Goal: Navigation & Orientation: Find specific page/section

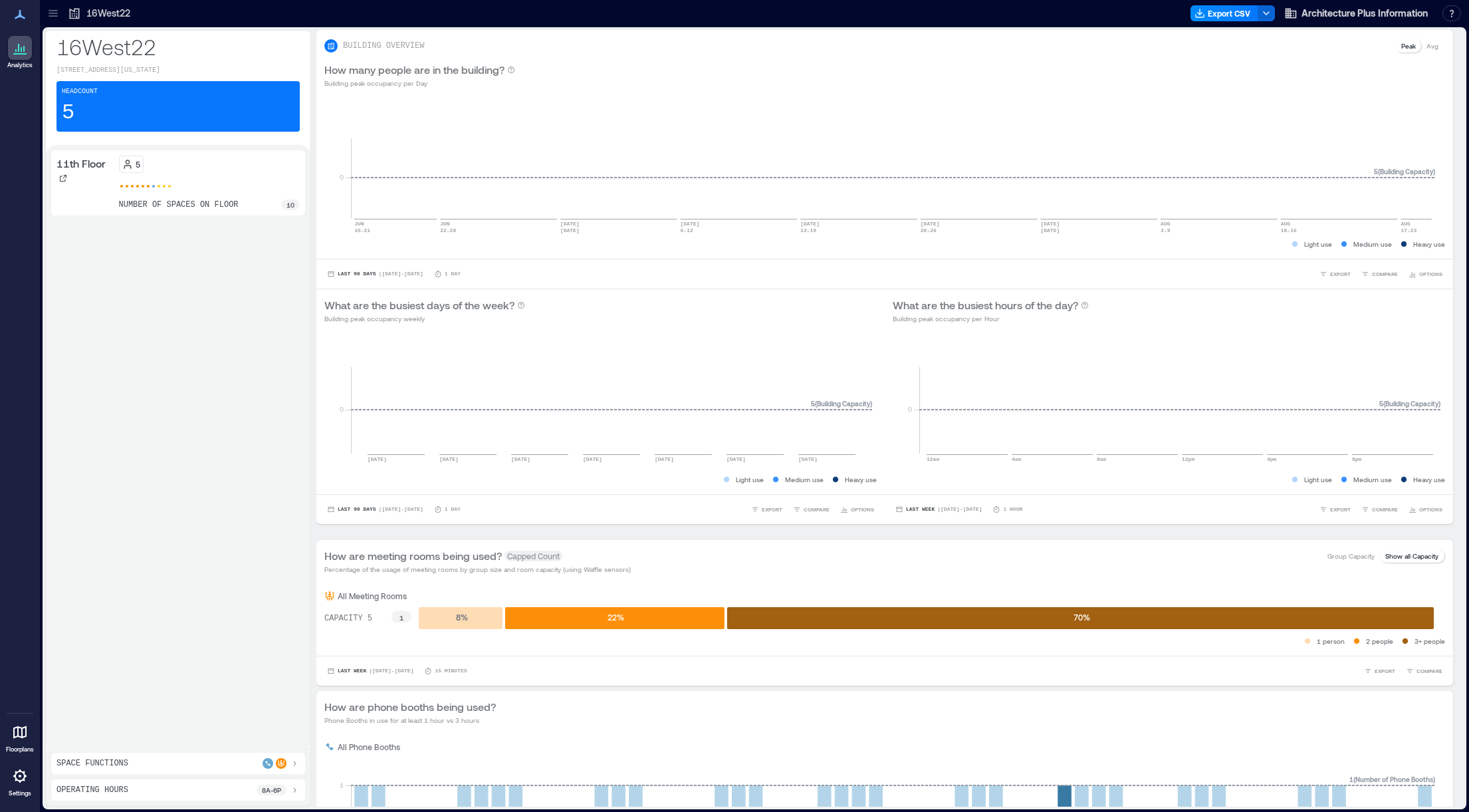
click at [23, 46] on icon at bounding box center [20, 48] width 16 height 16
click at [1374, 14] on span "Architecture Plus Information" at bounding box center [1364, 13] width 126 height 13
drag, startPoint x: 23, startPoint y: 278, endPoint x: 23, endPoint y: 246, distance: 32.0
click at [23, 274] on div "Analytics Floorplans Settings" at bounding box center [20, 406] width 40 height 812
click at [111, 125] on div "Headcount 5" at bounding box center [178, 106] width 243 height 50
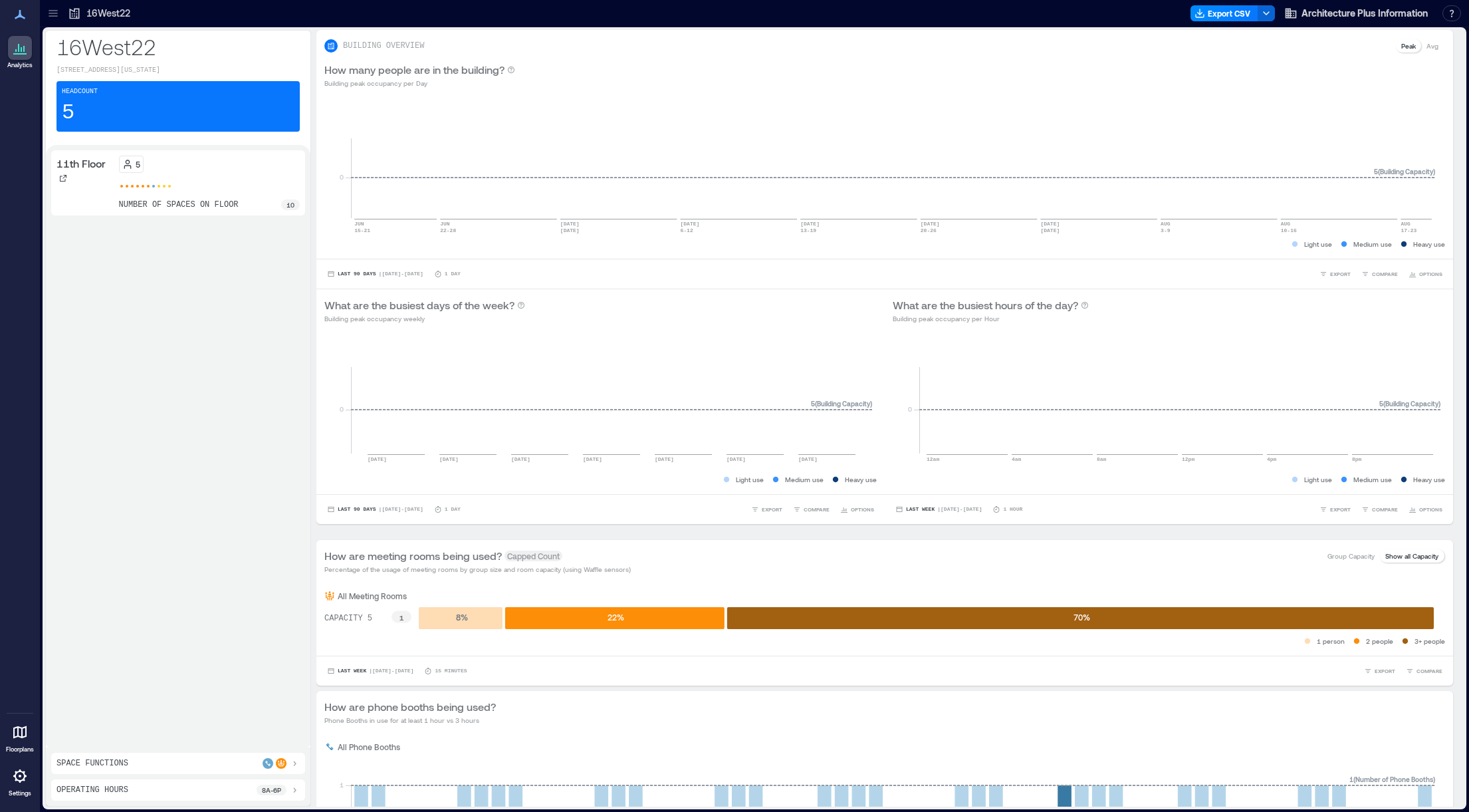
click at [91, 176] on div "11th Floor" at bounding box center [85, 170] width 57 height 29
click at [88, 160] on p "11th Floor" at bounding box center [81, 164] width 49 height 16
click at [211, 214] on div "11th Floor 5 number of spaces on floor 10" at bounding box center [178, 183] width 254 height 66
click at [157, 788] on div "Operating Hours 8a - 6p" at bounding box center [178, 789] width 243 height 10
click at [169, 702] on div "Space Functions" at bounding box center [178, 700] width 243 height 10
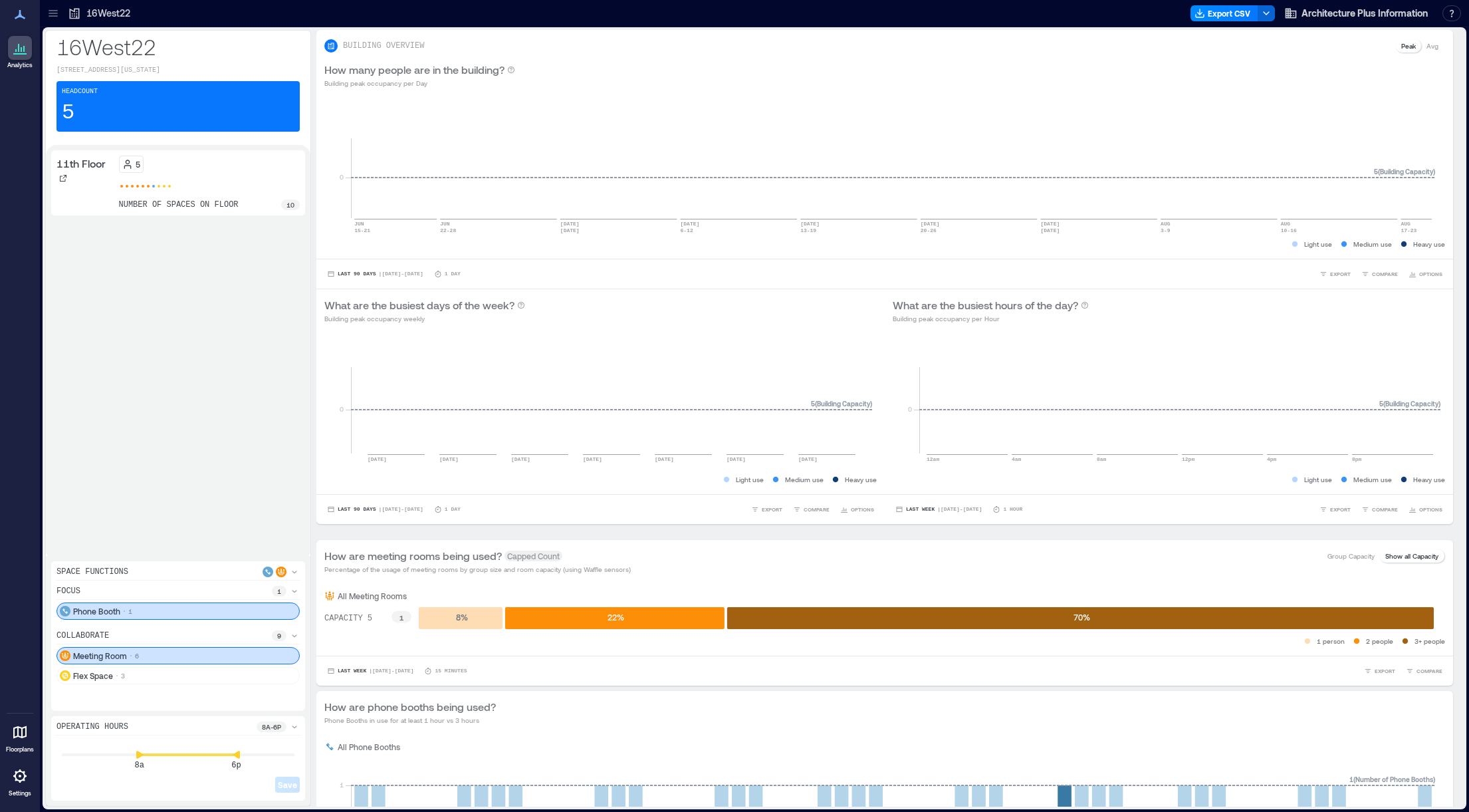
click at [169, 657] on div "Meeting Room 6" at bounding box center [178, 655] width 243 height 17
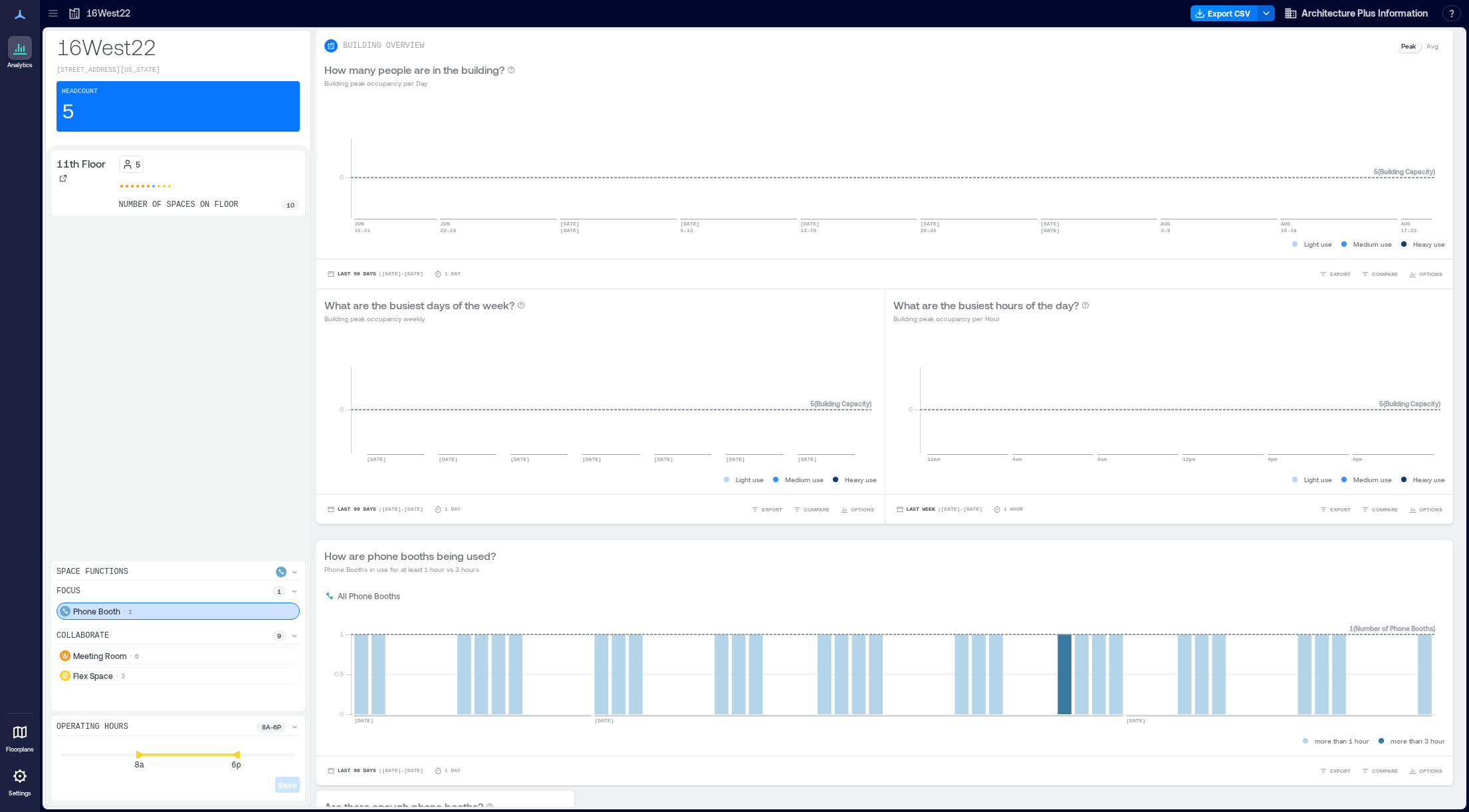
click at [23, 732] on icon at bounding box center [20, 731] width 16 height 16
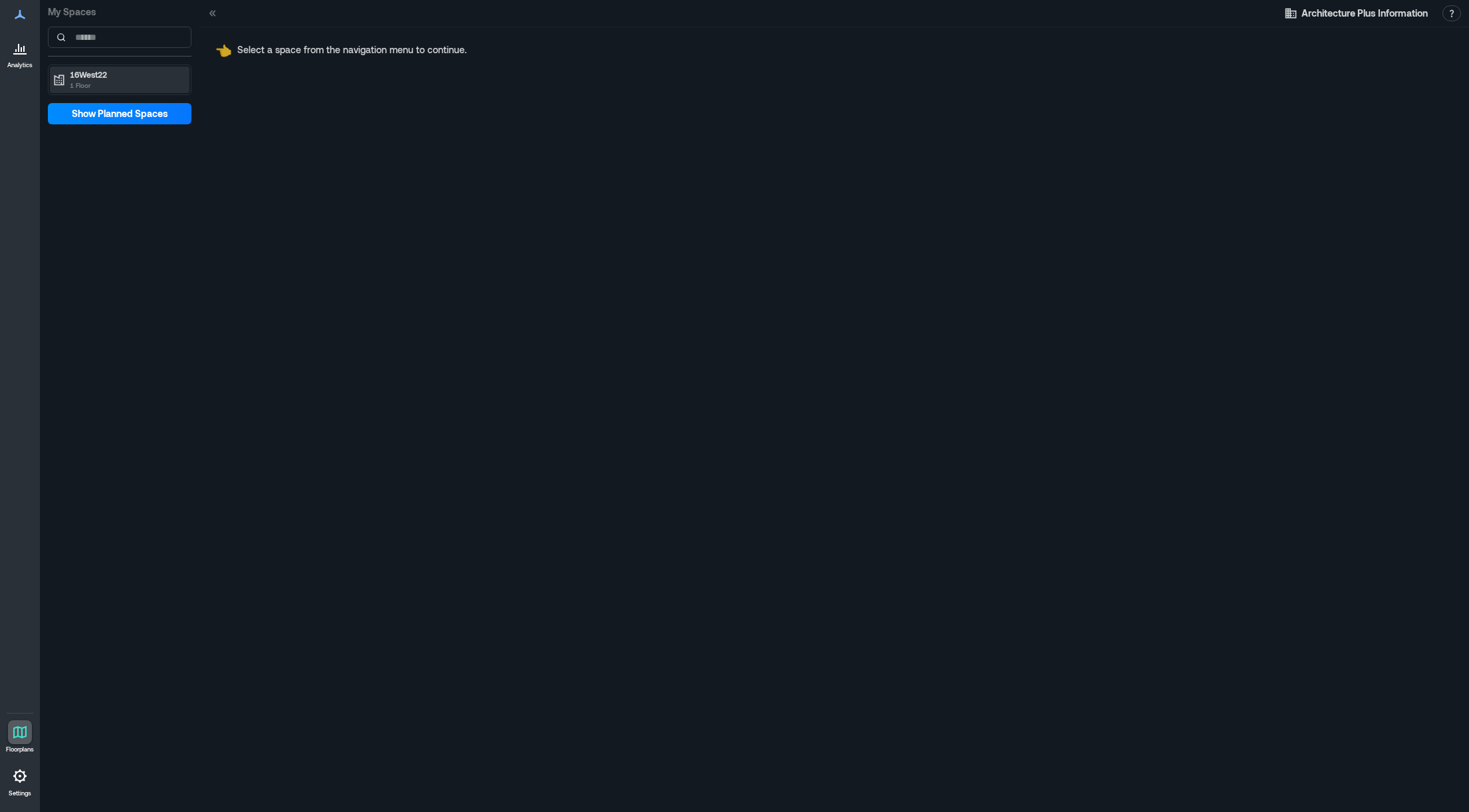
click at [94, 75] on p "16West22" at bounding box center [125, 74] width 111 height 10
click at [98, 101] on p "11th Floor" at bounding box center [87, 102] width 36 height 10
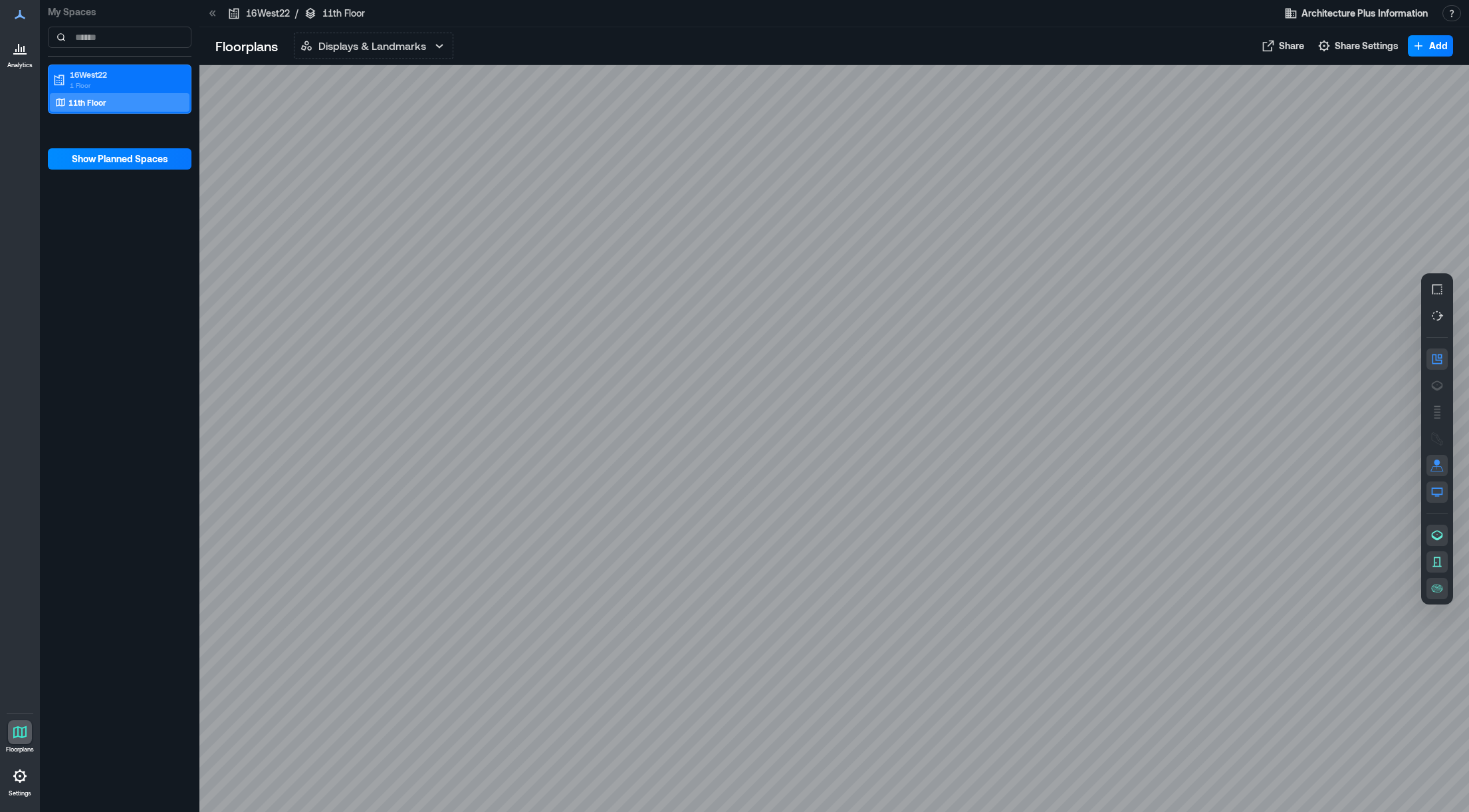
drag, startPoint x: 899, startPoint y: 416, endPoint x: 843, endPoint y: 366, distance: 75.1
click at [390, 51] on p "Displays & Landmarks" at bounding box center [372, 46] width 107 height 16
click at [359, 114] on button "Live Availability" at bounding box center [374, 105] width 158 height 27
drag, startPoint x: 903, startPoint y: 306, endPoint x: 880, endPoint y: 316, distance: 25.1
drag, startPoint x: 879, startPoint y: 318, endPoint x: 891, endPoint y: 301, distance: 20.8
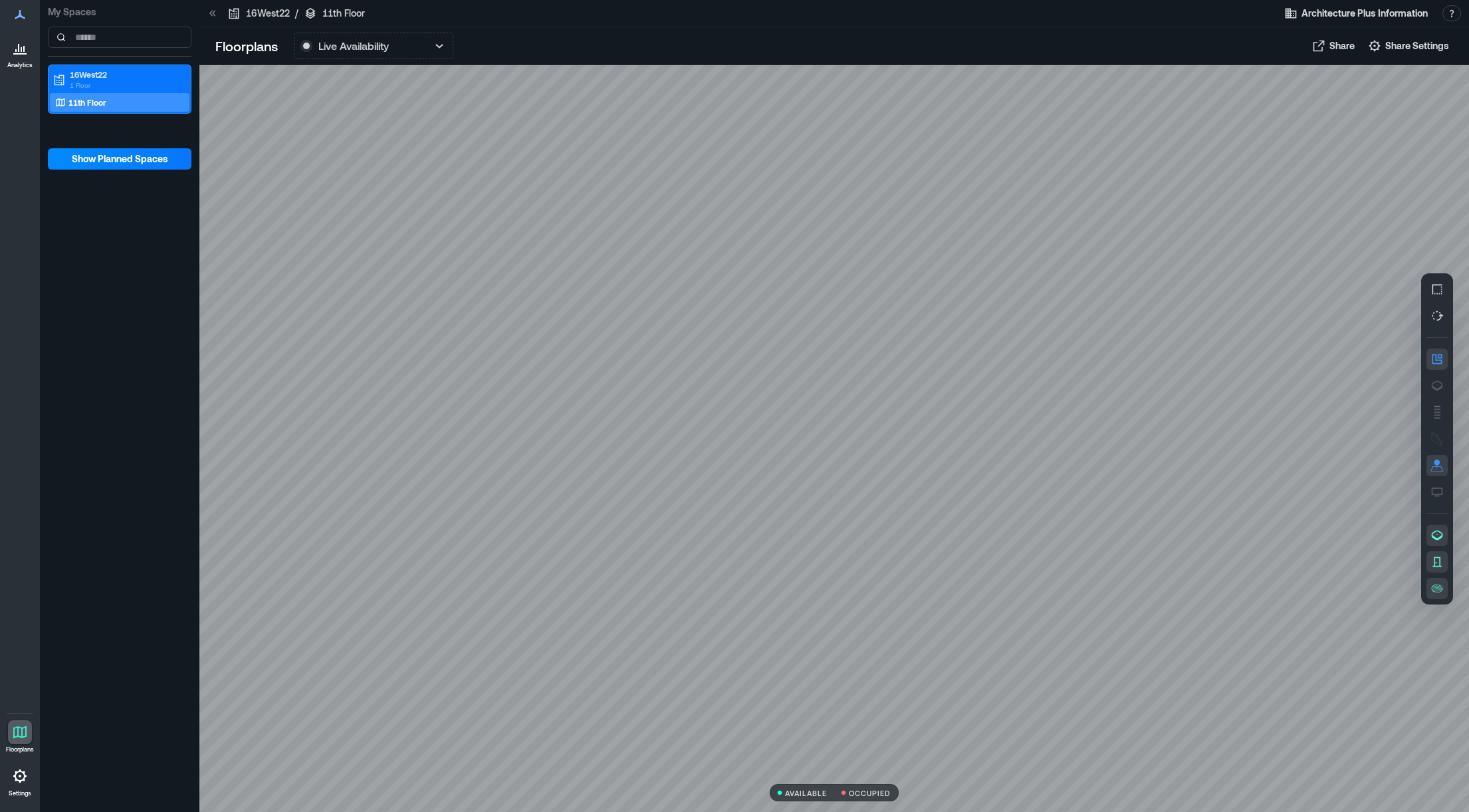
click at [891, 301] on div at bounding box center [834, 438] width 1269 height 746
click at [1437, 316] on icon "button" at bounding box center [1437, 316] width 13 height 13
drag, startPoint x: 1020, startPoint y: 400, endPoint x: 995, endPoint y: 417, distance: 30.2
click at [989, 416] on div at bounding box center [834, 438] width 1269 height 746
click at [1439, 288] on icon "button" at bounding box center [1437, 289] width 13 height 13
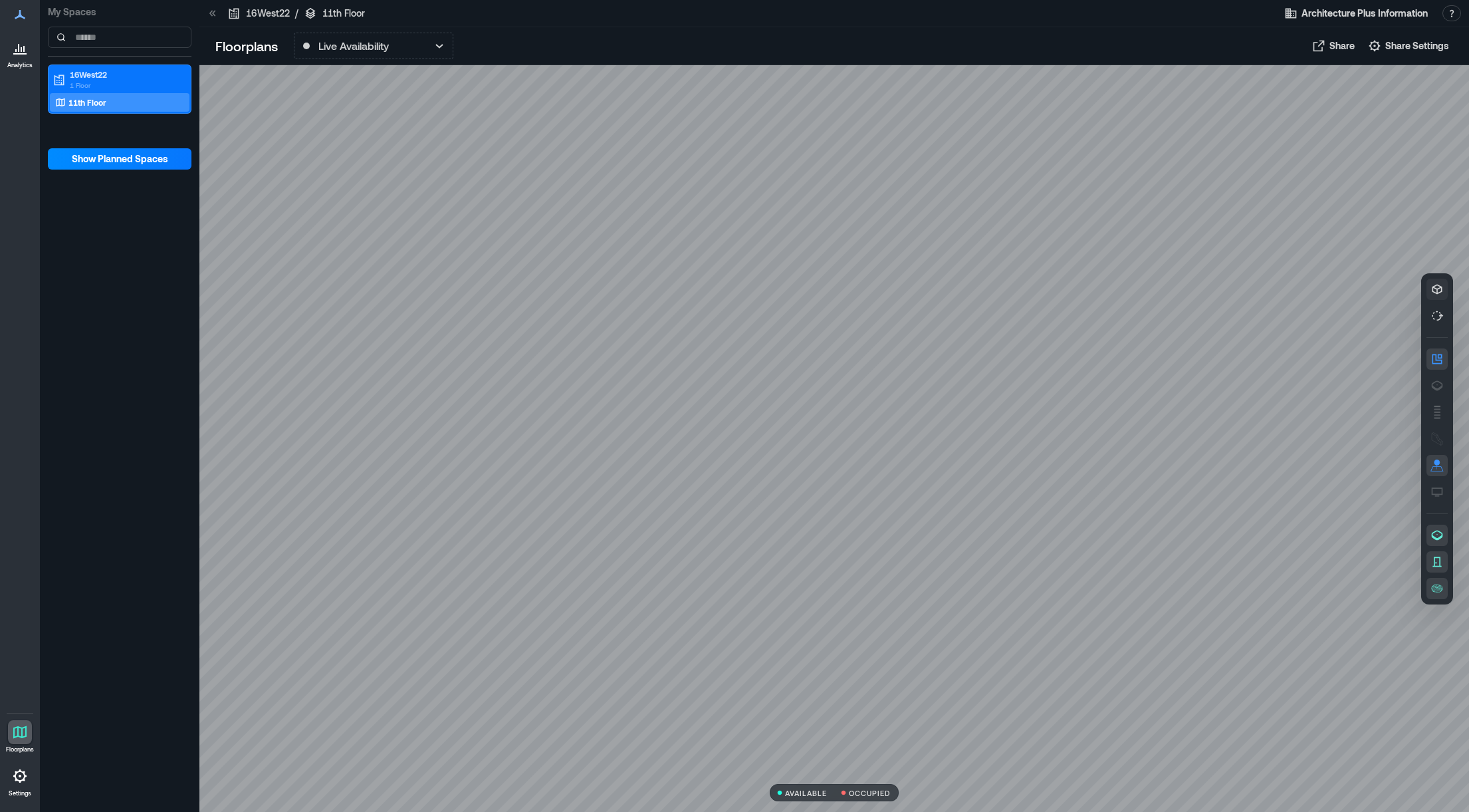
drag, startPoint x: 1163, startPoint y: 370, endPoint x: 892, endPoint y: 298, distance: 280.4
click at [892, 298] on div at bounding box center [834, 438] width 1269 height 746
drag, startPoint x: 930, startPoint y: 306, endPoint x: 960, endPoint y: 322, distance: 34.0
click at [960, 322] on div at bounding box center [834, 438] width 1269 height 746
drag, startPoint x: 1041, startPoint y: 368, endPoint x: 1019, endPoint y: 354, distance: 26.1
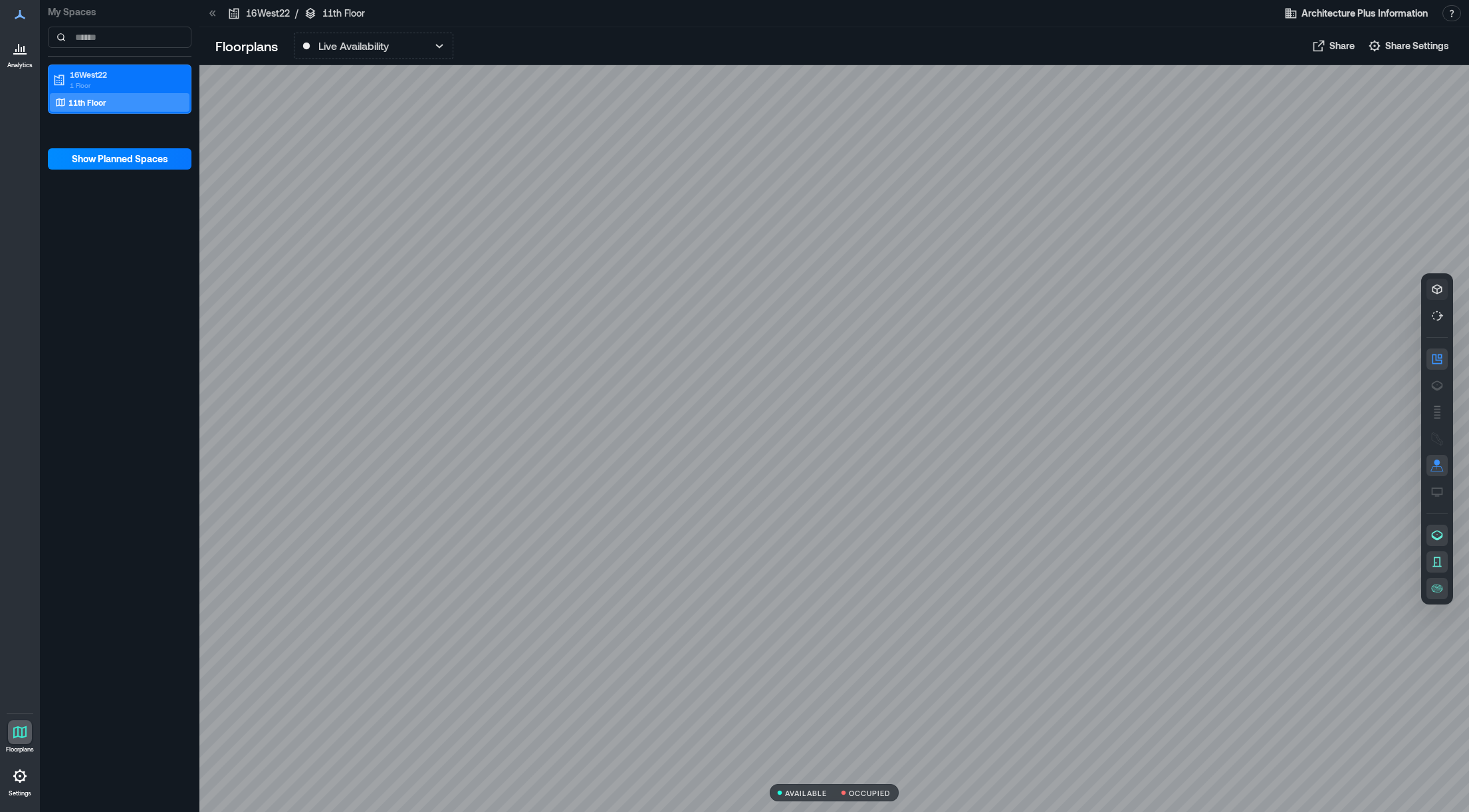
click at [1019, 354] on div at bounding box center [834, 438] width 1269 height 746
drag, startPoint x: 880, startPoint y: 372, endPoint x: 1116, endPoint y: 366, distance: 236.1
click at [1116, 366] on div at bounding box center [834, 438] width 1269 height 746
drag, startPoint x: 804, startPoint y: 353, endPoint x: 979, endPoint y: 357, distance: 175.0
click at [990, 356] on div at bounding box center [834, 438] width 1269 height 746
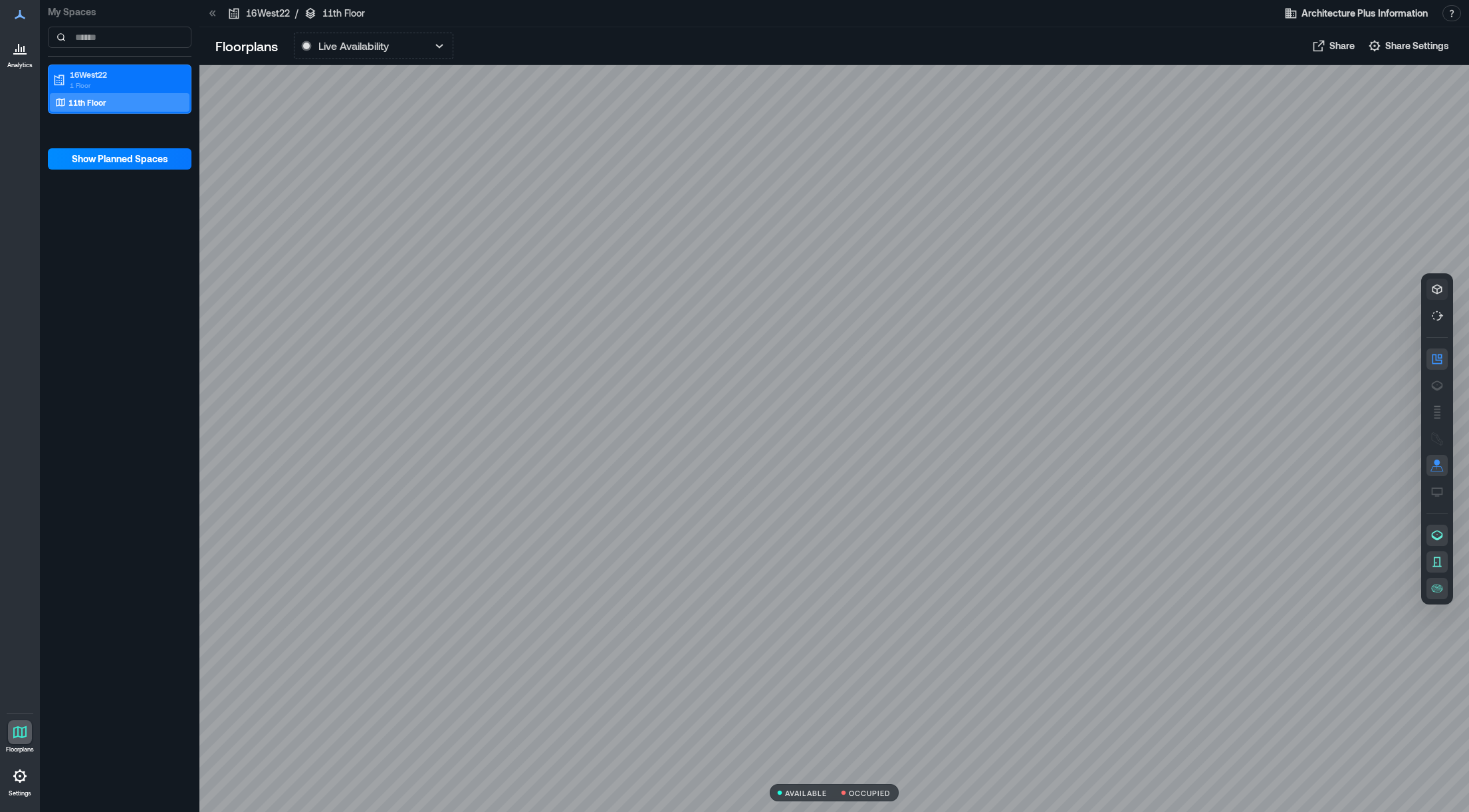
drag, startPoint x: 1007, startPoint y: 372, endPoint x: 1026, endPoint y: 350, distance: 29.1
click at [1026, 350] on div at bounding box center [834, 438] width 1269 height 746
